Goal: Find contact information: Find contact information

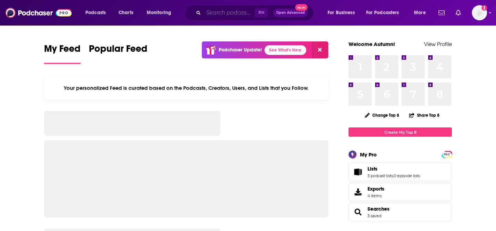
click at [227, 16] on input "Search podcasts, credits, & more..." at bounding box center [229, 12] width 51 height 11
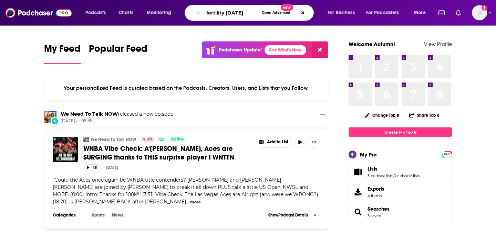
type input "fertility friday"
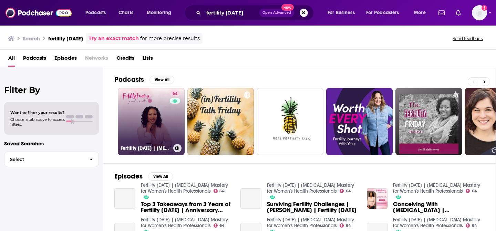
click at [161, 131] on link "64 Fertility Friday | Fertility Awareness Mastery for Women's Health Profession…" at bounding box center [151, 121] width 67 height 67
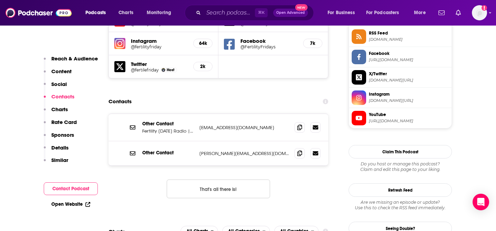
scroll to position [644, 0]
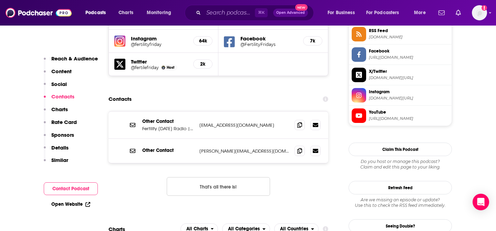
click at [214, 148] on p "lisa@fertilityfriday.com" at bounding box center [245, 151] width 90 height 6
copy div "lisa@fertilityfriday.com lisa@fertilityfriday.com"
